Goal: Task Accomplishment & Management: Manage account settings

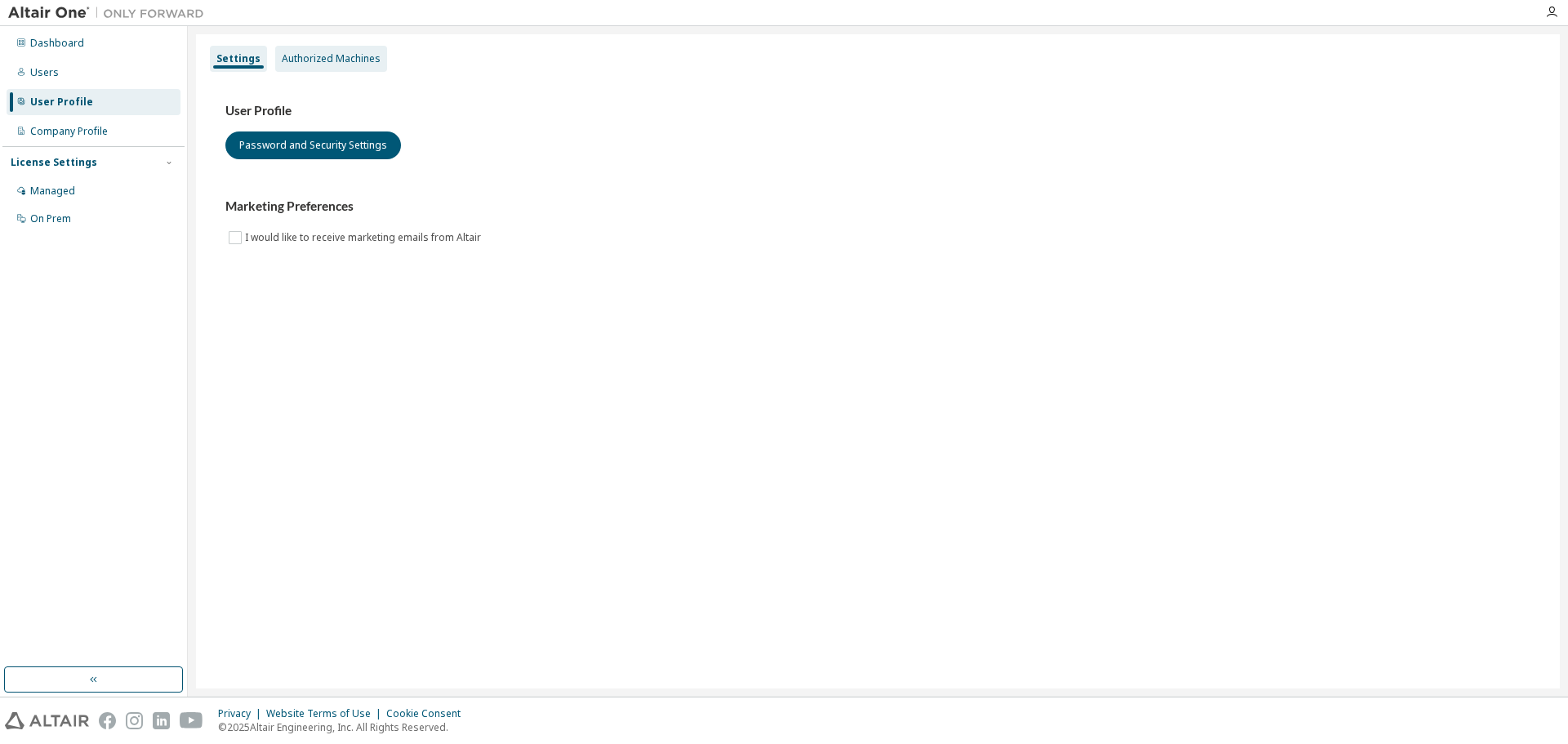
click at [316, 64] on div "Authorized Machines" at bounding box center [331, 59] width 99 height 13
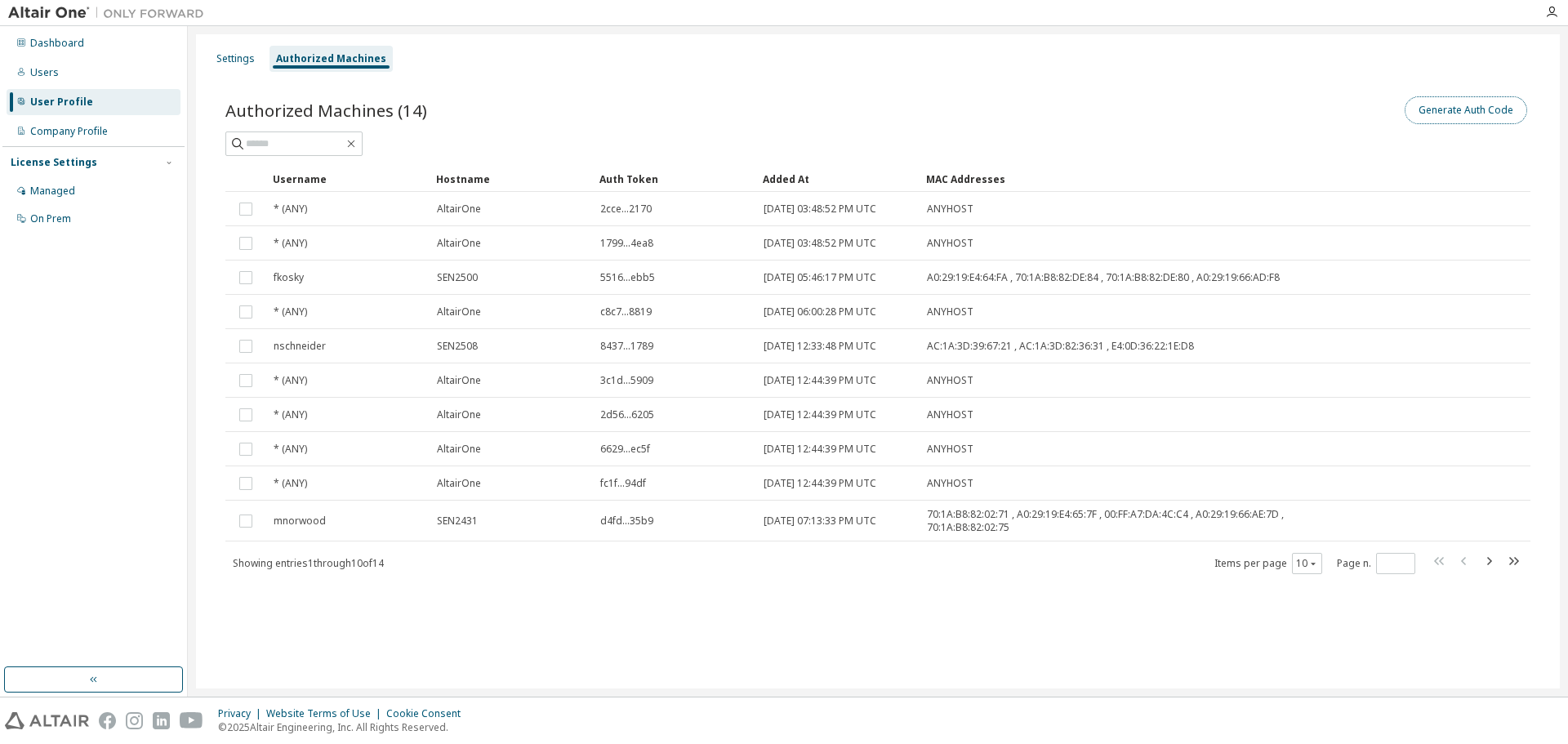
click at [1471, 111] on button "Generate Auth Code" at bounding box center [1465, 110] width 122 height 28
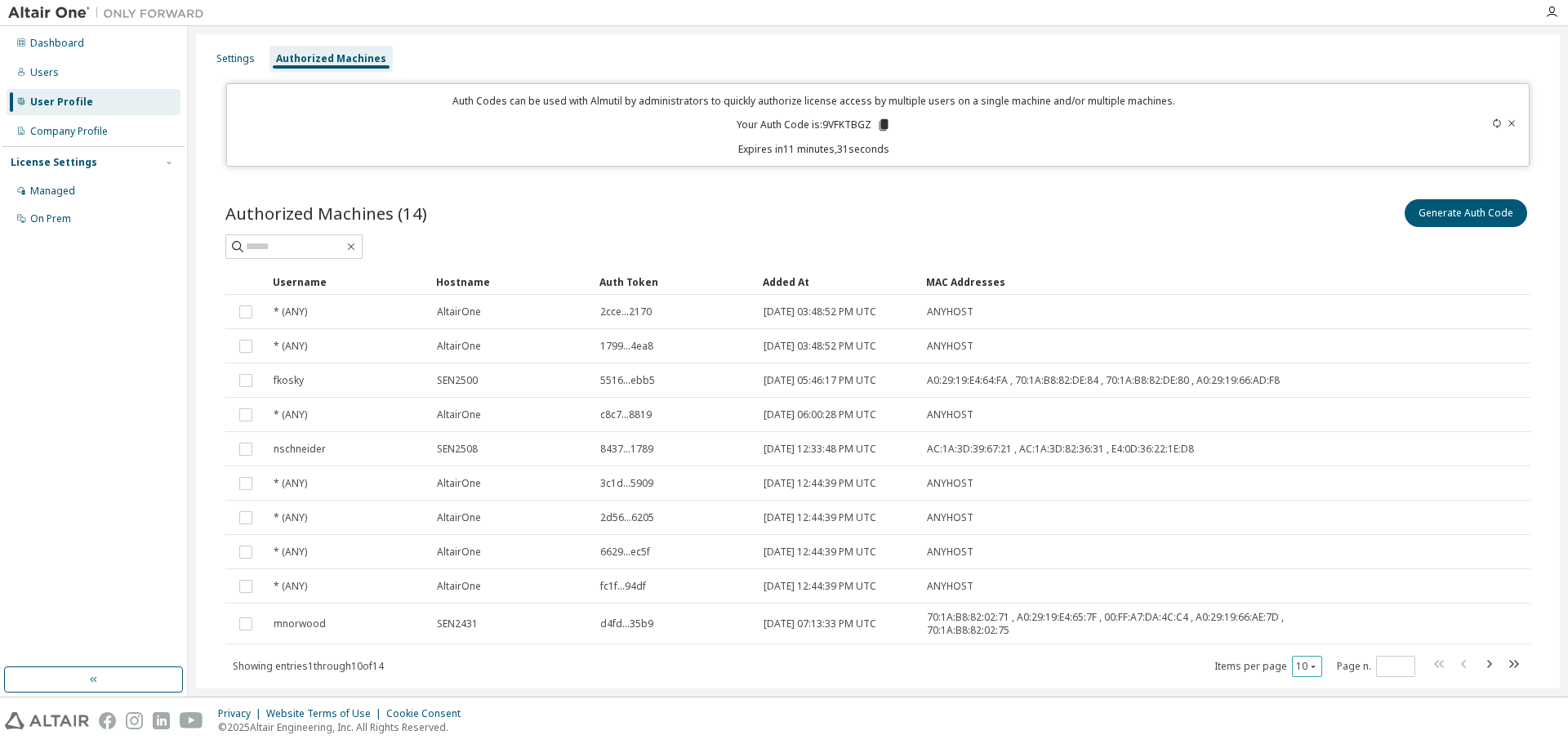
click at [1309, 661] on icon "button" at bounding box center [1313, 666] width 9 height 9
click at [1284, 609] on div "30" at bounding box center [1299, 604] width 131 height 20
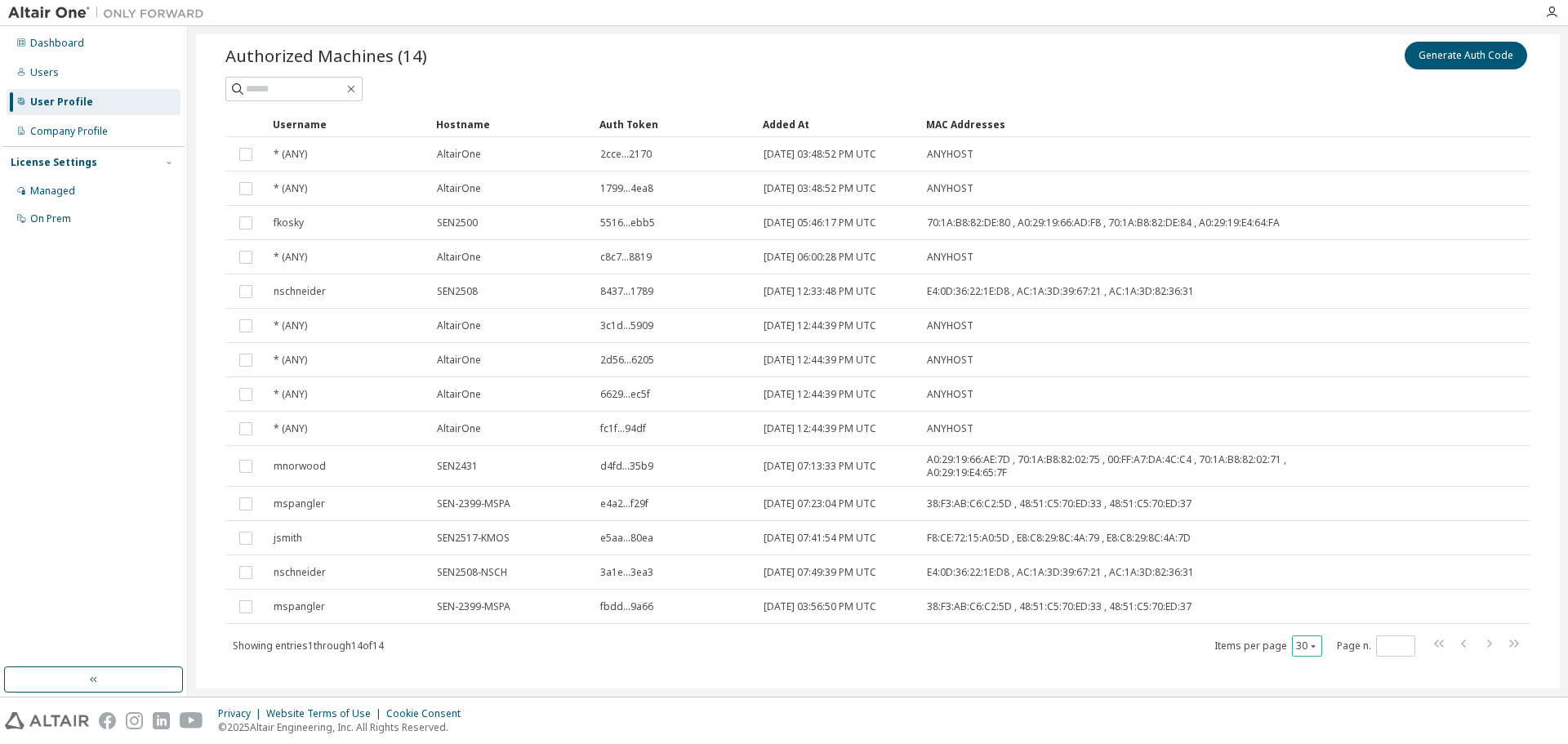
scroll to position [149, 0]
